Goal: Task Accomplishment & Management: Complete application form

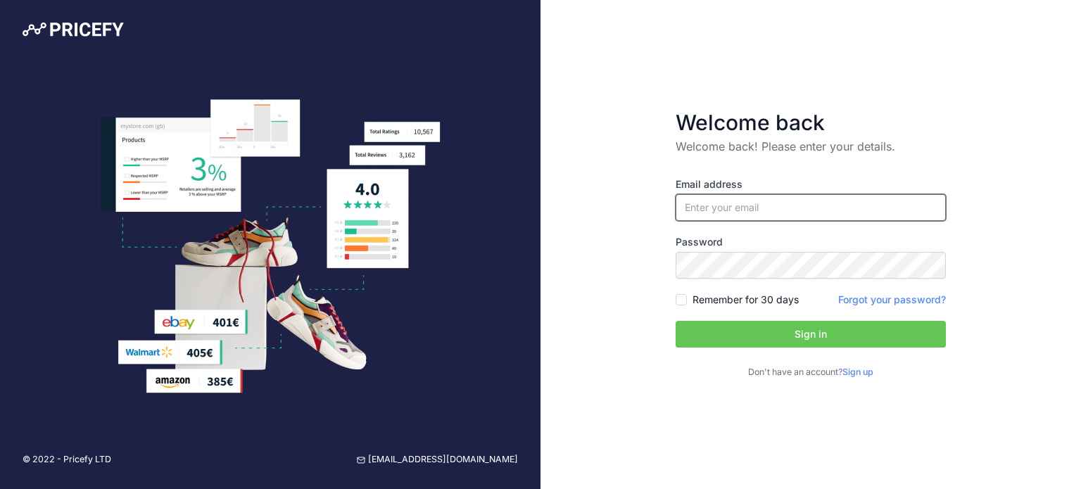
click at [731, 216] on input "email" at bounding box center [811, 207] width 270 height 27
drag, startPoint x: 594, startPoint y: 408, endPoint x: 627, endPoint y: 396, distance: 35.2
click at [594, 408] on div "Welcome back Welcome back! Please enter your details. Email address Password Si…" at bounding box center [811, 244] width 541 height 489
click at [863, 370] on link "Sign up" at bounding box center [858, 372] width 31 height 11
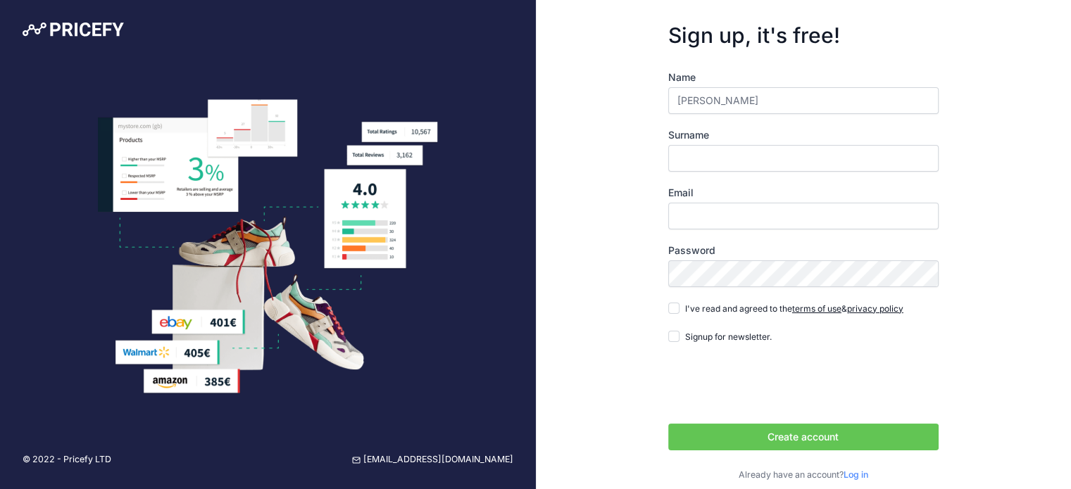
type input "[PERSON_NAME]"
type input "Tahan"
type input "[EMAIL_ADDRESS][PERSON_NAME][DOMAIN_NAME]"
drag, startPoint x: 676, startPoint y: 306, endPoint x: 678, endPoint y: 315, distance: 8.7
click at [676, 306] on input "I've read and agreed to the terms of use & privacy policy" at bounding box center [673, 308] width 11 height 11
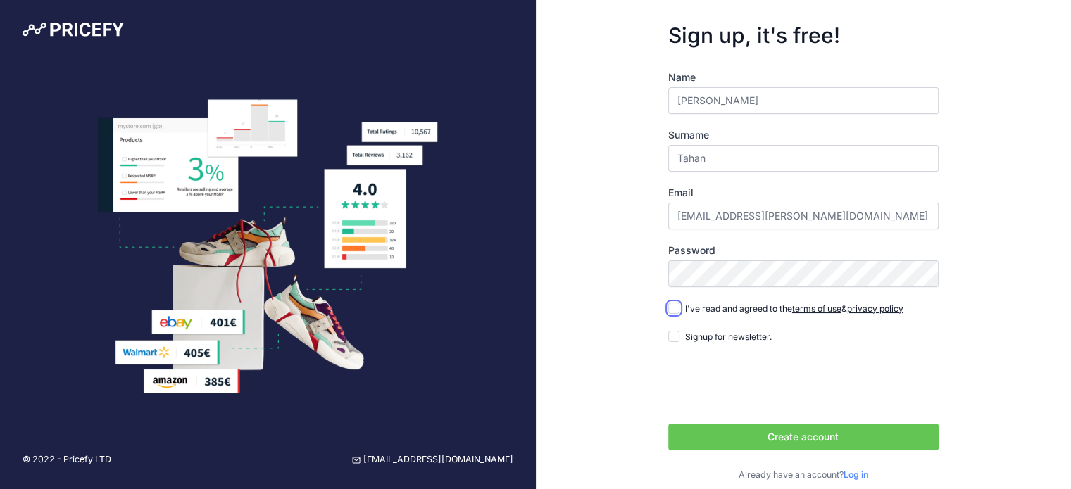
checkbox input "true"
click at [785, 435] on button "Create account" at bounding box center [803, 437] width 270 height 27
